Goal: Information Seeking & Learning: Learn about a topic

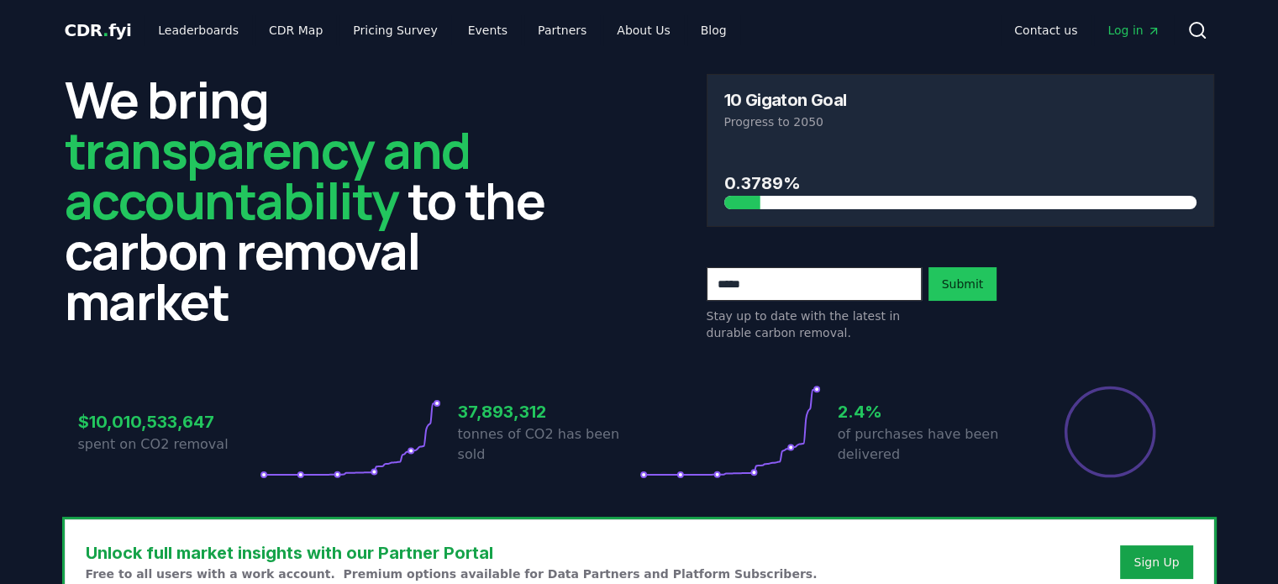
click at [565, 204] on h2 "We bring transparency and accountability to the carbon removal market" at bounding box center [319, 200] width 508 height 252
click at [688, 35] on link "Blog" at bounding box center [714, 30] width 53 height 30
click at [688, 26] on link "Blog" at bounding box center [714, 30] width 53 height 30
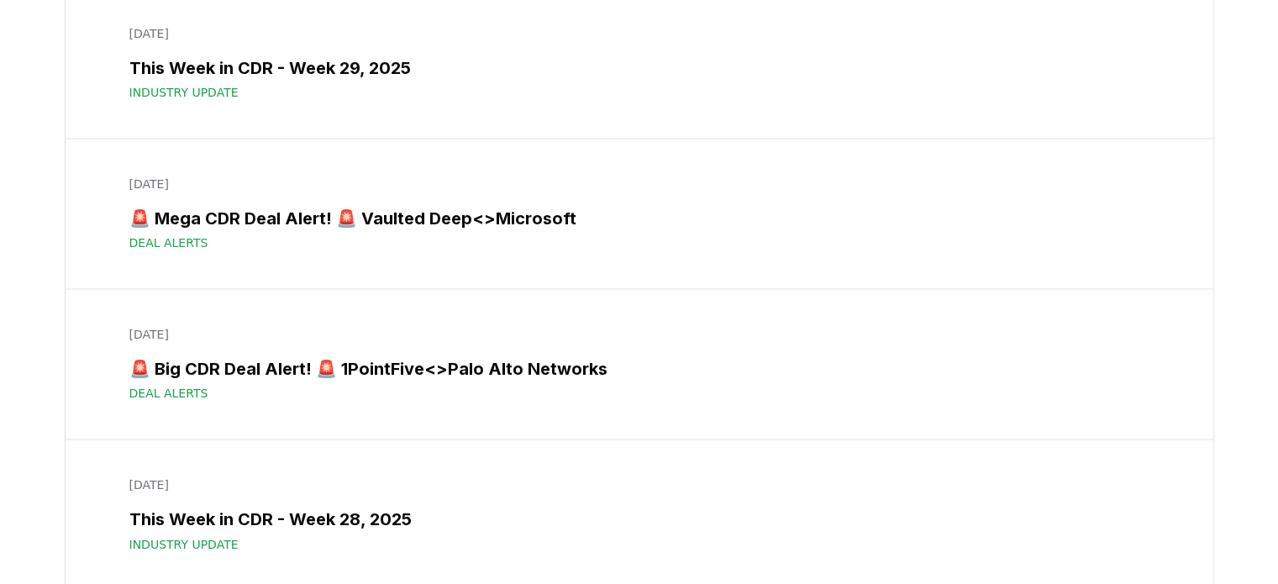
scroll to position [2749, 0]
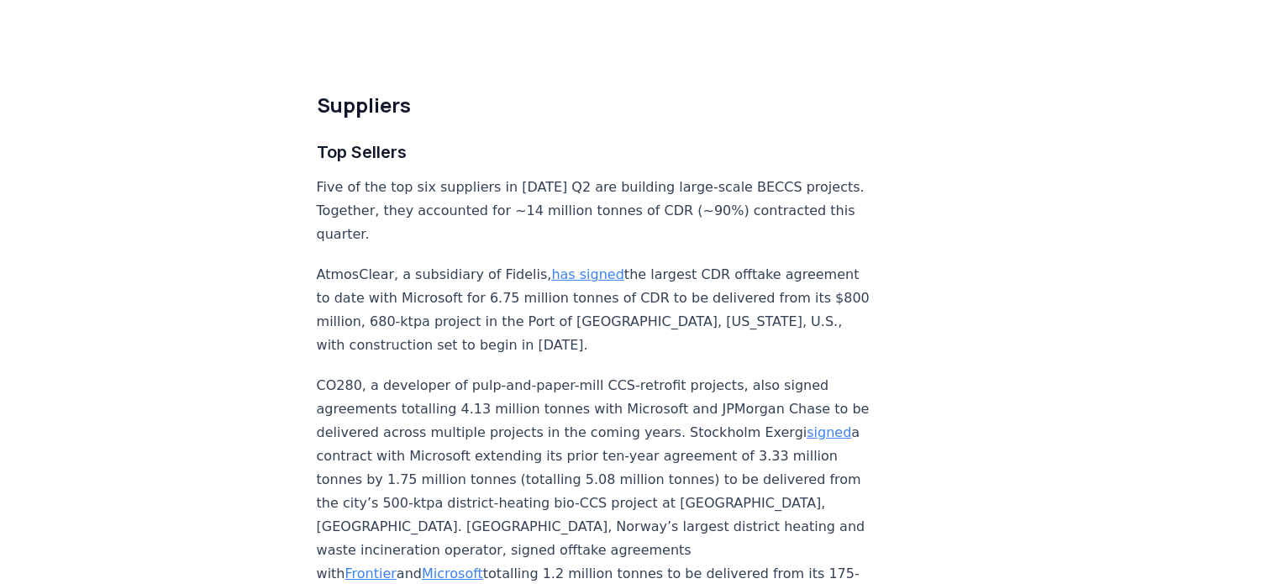
scroll to position [9834, 0]
